Goal: Find specific page/section: Find specific page/section

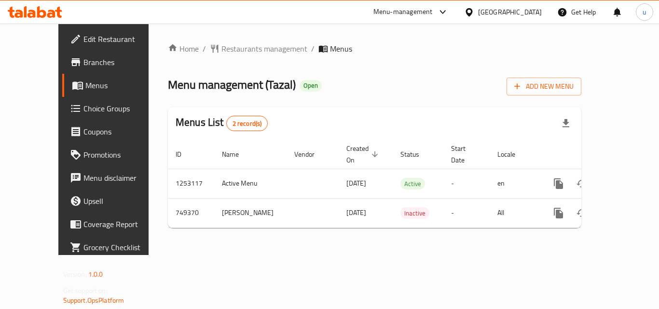
click at [83, 57] on span "Branches" at bounding box center [121, 62] width 77 height 12
click at [85, 88] on span "Menus" at bounding box center [122, 86] width 75 height 12
click at [221, 52] on span "Restaurants management" at bounding box center [264, 49] width 86 height 12
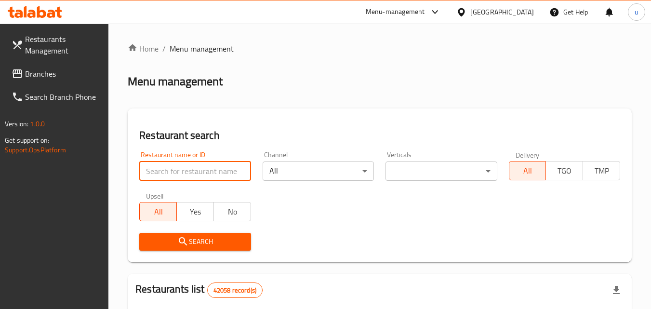
click at [182, 167] on input "search" at bounding box center [194, 171] width 111 height 19
paste input "648914"
type input "648914"
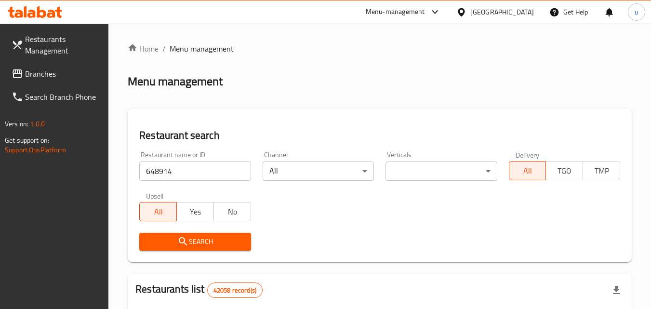
click at [186, 241] on icon "submit" at bounding box center [183, 242] width 12 height 12
click at [56, 68] on span "Branches" at bounding box center [63, 74] width 76 height 12
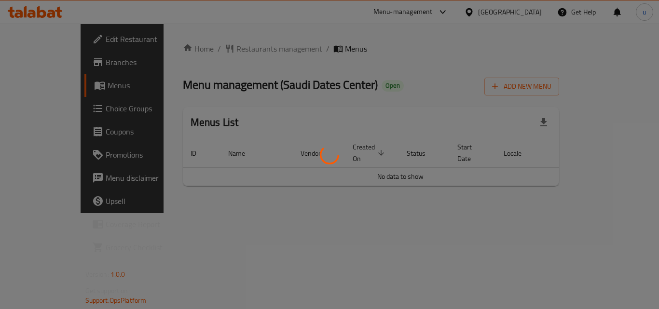
click at [210, 41] on div at bounding box center [329, 154] width 659 height 309
click at [212, 49] on div at bounding box center [329, 154] width 659 height 309
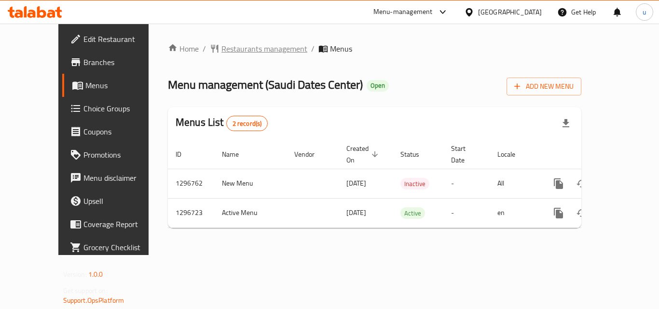
click at [221, 46] on span "Restaurants management" at bounding box center [264, 49] width 86 height 12
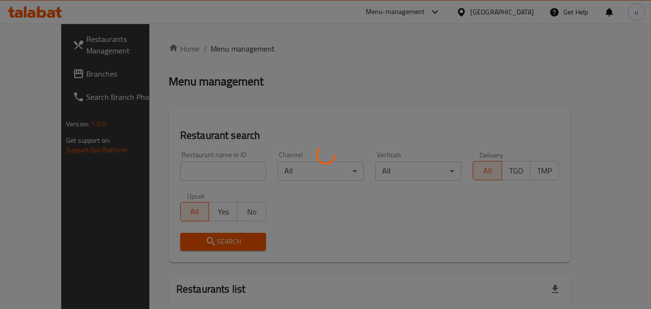
click at [199, 106] on div at bounding box center [325, 154] width 651 height 309
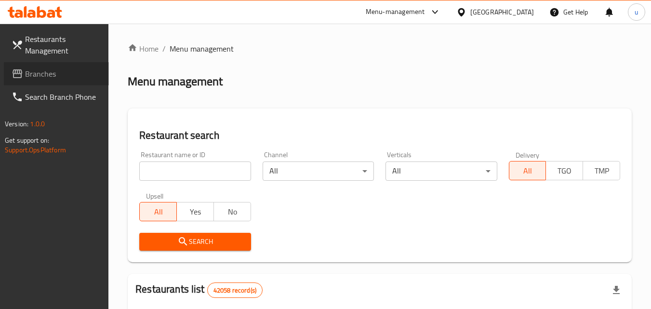
click at [63, 77] on span "Branches" at bounding box center [63, 74] width 76 height 12
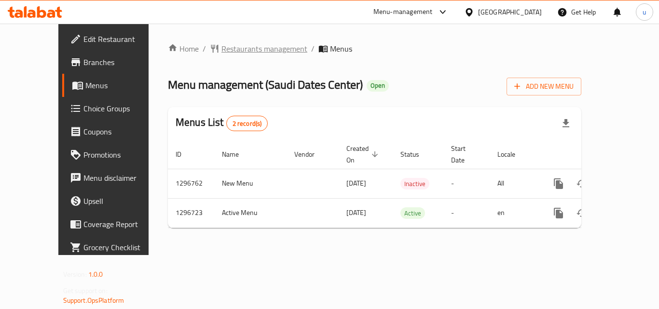
click at [221, 53] on span "Restaurants management" at bounding box center [264, 49] width 86 height 12
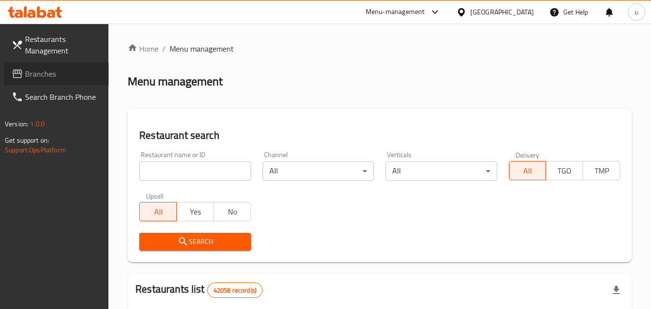
click at [66, 76] on span "Branches" at bounding box center [63, 74] width 76 height 12
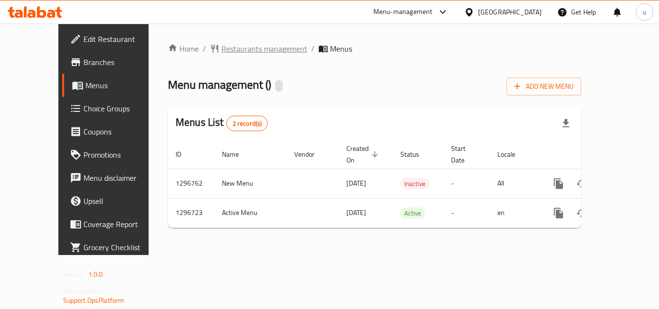
click at [225, 46] on span "Restaurants management" at bounding box center [264, 49] width 86 height 12
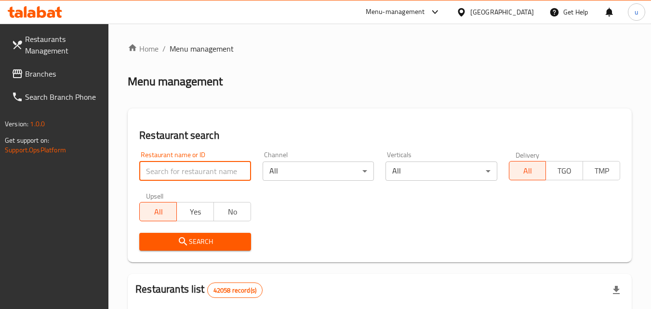
click at [187, 168] on input "search" at bounding box center [194, 171] width 111 height 19
paste input "700165"
type input "700165"
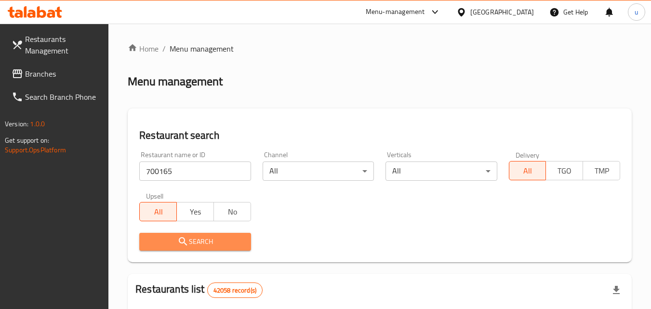
click at [198, 244] on span "Search" at bounding box center [195, 242] width 96 height 12
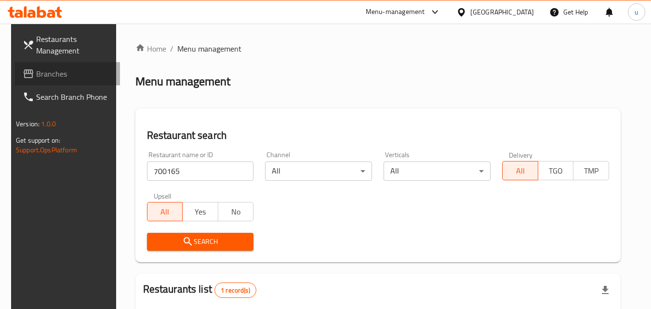
click at [66, 66] on link "Branches" at bounding box center [67, 73] width 105 height 23
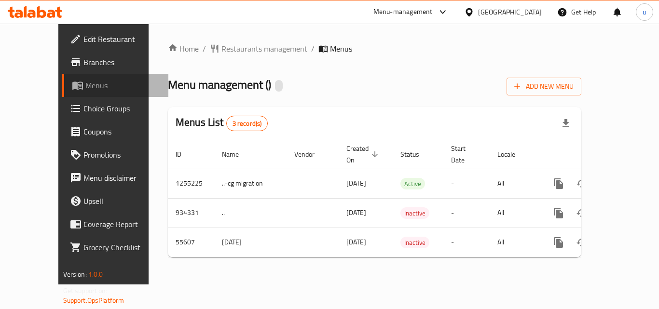
click at [85, 81] on span "Menus" at bounding box center [122, 86] width 75 height 12
click at [225, 52] on span "Restaurants management" at bounding box center [264, 49] width 86 height 12
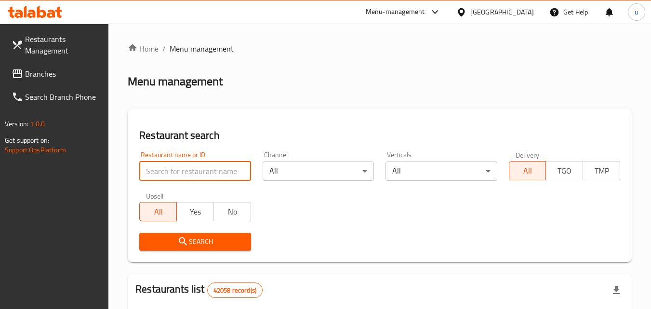
click at [188, 175] on input "search" at bounding box center [194, 171] width 111 height 19
paste input "27391"
type input "27391"
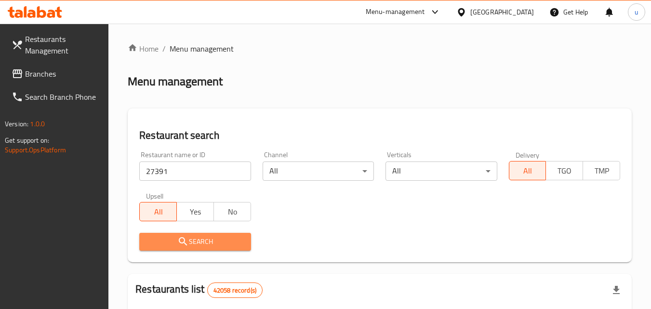
click at [199, 236] on span "Search" at bounding box center [195, 242] width 96 height 12
